Goal: Communication & Community: Share content

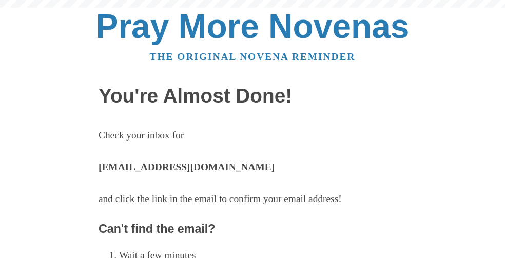
scroll to position [51, 0]
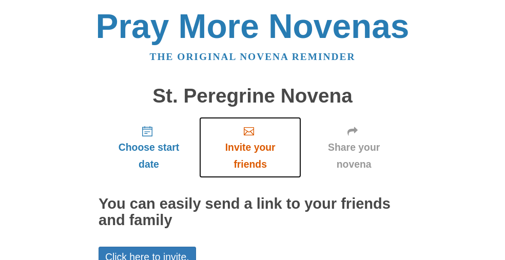
click at [252, 153] on span "Invite your friends" at bounding box center [250, 156] width 82 height 34
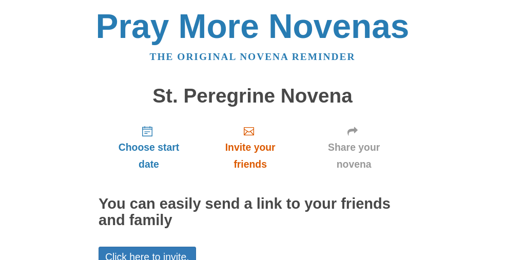
scroll to position [103, 0]
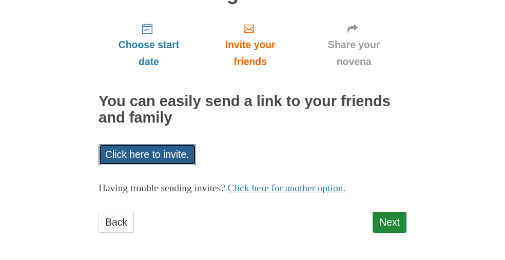
click at [150, 153] on link "Click here to invite." at bounding box center [146, 154] width 97 height 21
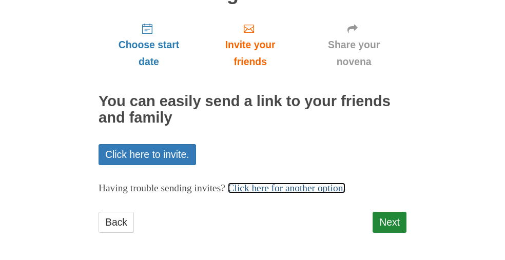
click at [311, 190] on link "Click here for another option." at bounding box center [287, 188] width 118 height 11
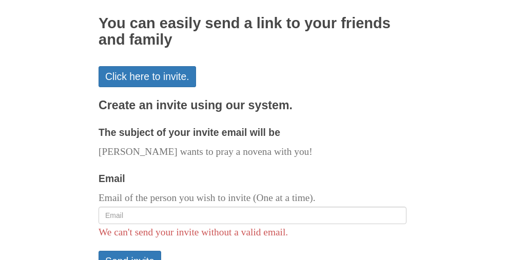
scroll to position [256, 0]
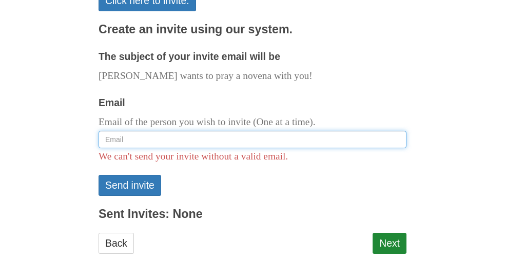
click at [123, 137] on input "Email" at bounding box center [252, 139] width 308 height 17
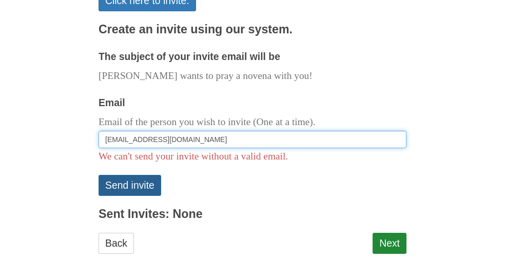
type input "suzannez529@gmail.com"
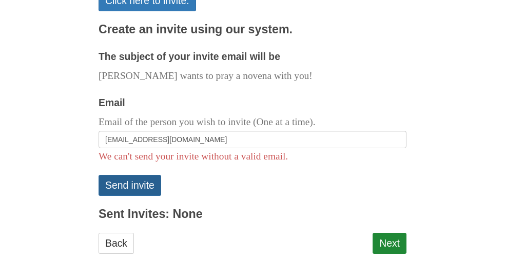
click at [125, 184] on button "Send invite" at bounding box center [129, 185] width 63 height 21
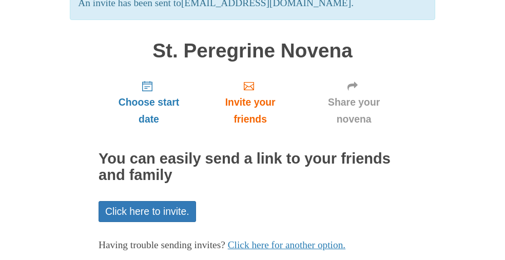
scroll to position [103, 0]
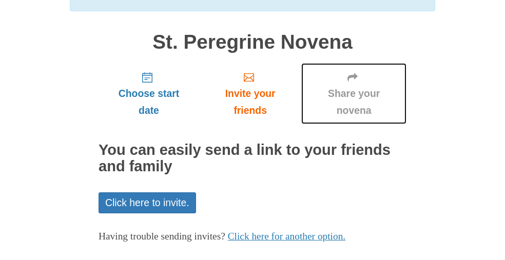
click at [346, 94] on span "Share your novena" at bounding box center [353, 102] width 85 height 34
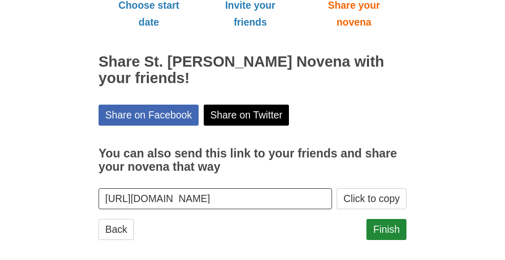
scroll to position [151, 0]
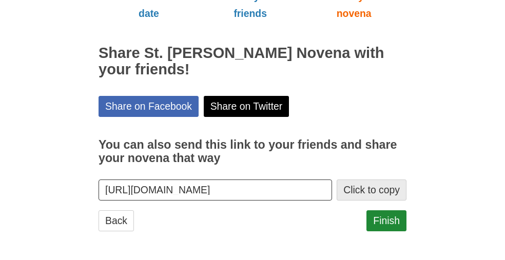
click at [374, 190] on button "Click to copy" at bounding box center [371, 189] width 70 height 21
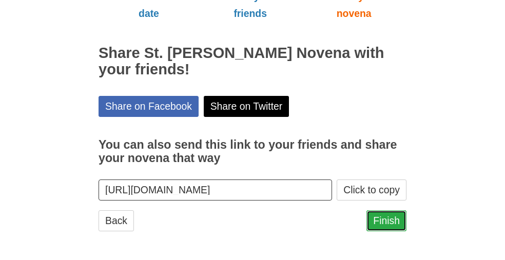
click at [384, 220] on link "Finish" at bounding box center [386, 220] width 40 height 21
